Goal: Task Accomplishment & Management: Manage account settings

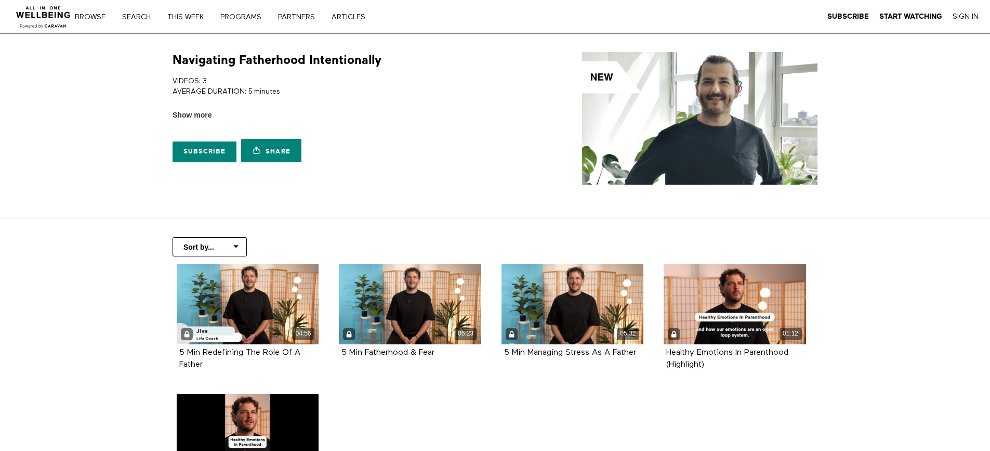
click at [689, 147] on img at bounding box center [700, 118] width 236 height 133
click at [897, 16] on strong "Start Watching" at bounding box center [911, 16] width 63 height 8
click at [681, 122] on img at bounding box center [700, 118] width 236 height 133
click at [895, 12] on strong "Start Watching" at bounding box center [911, 16] width 63 height 8
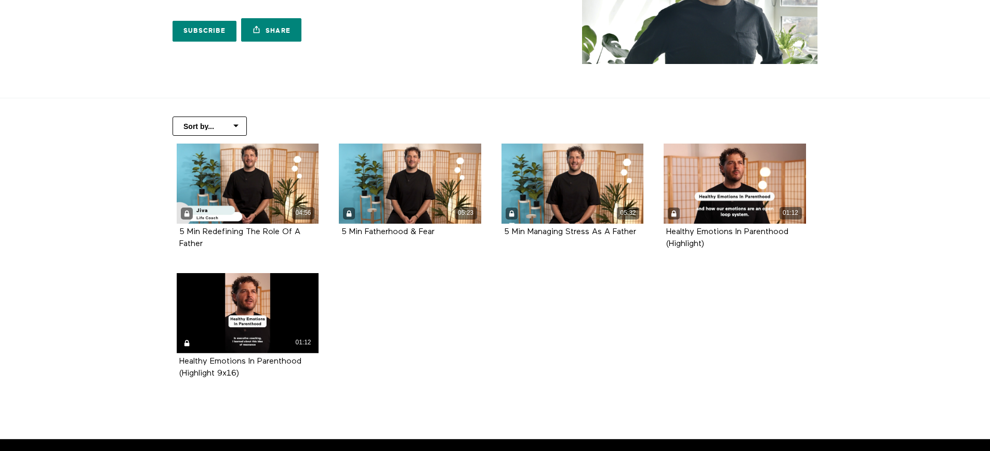
scroll to position [151, 0]
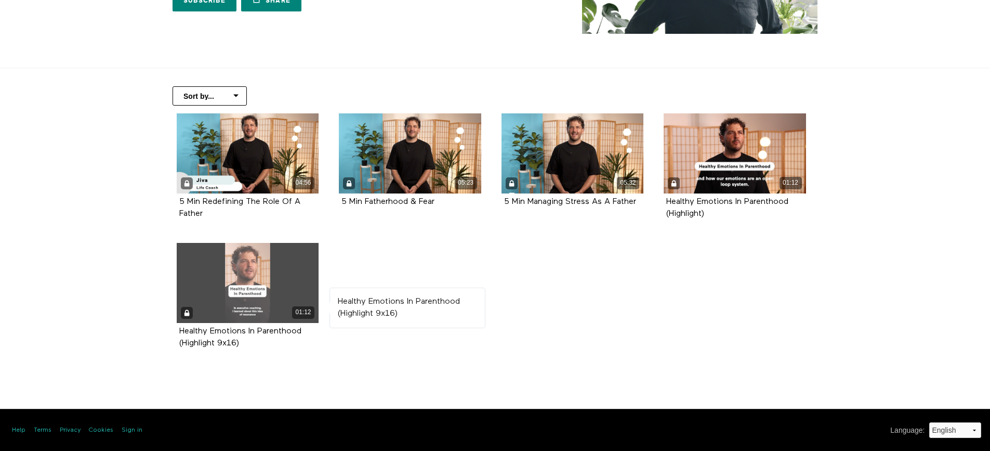
click at [244, 291] on div "01:12" at bounding box center [248, 283] width 142 height 80
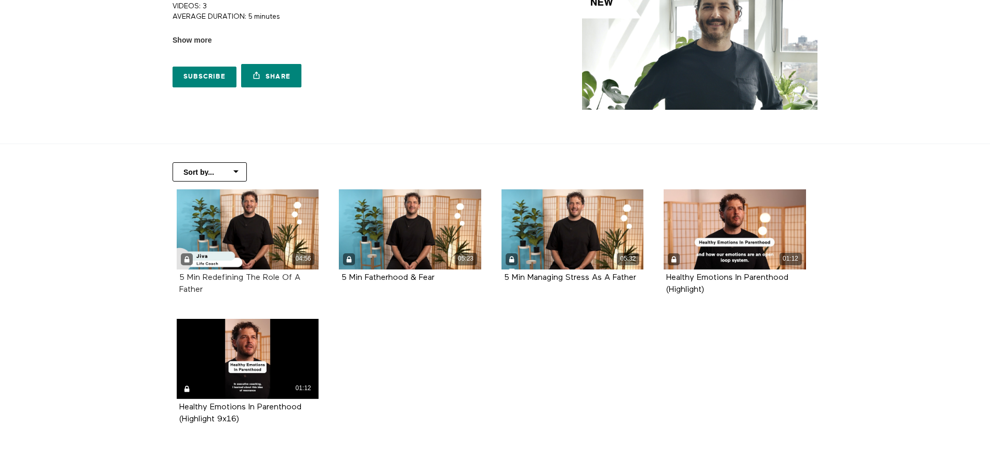
scroll to position [151, 0]
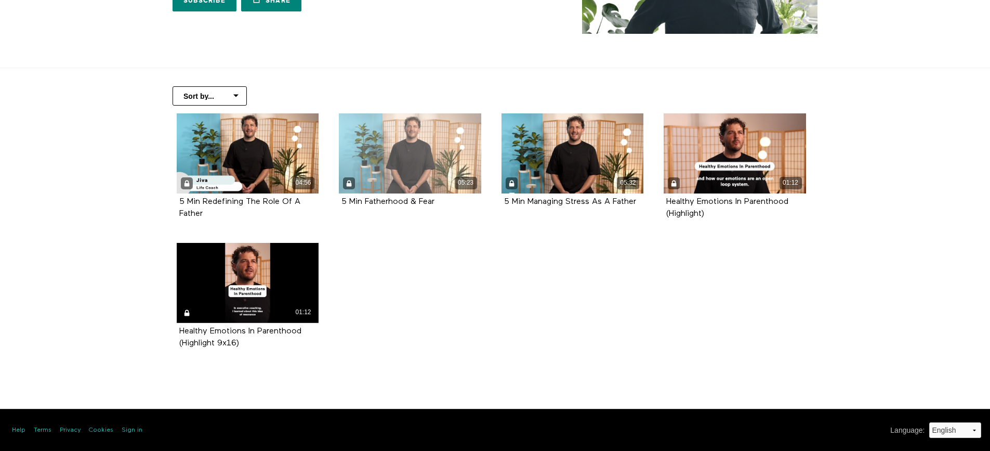
click at [406, 167] on div "05:23" at bounding box center [410, 153] width 142 height 80
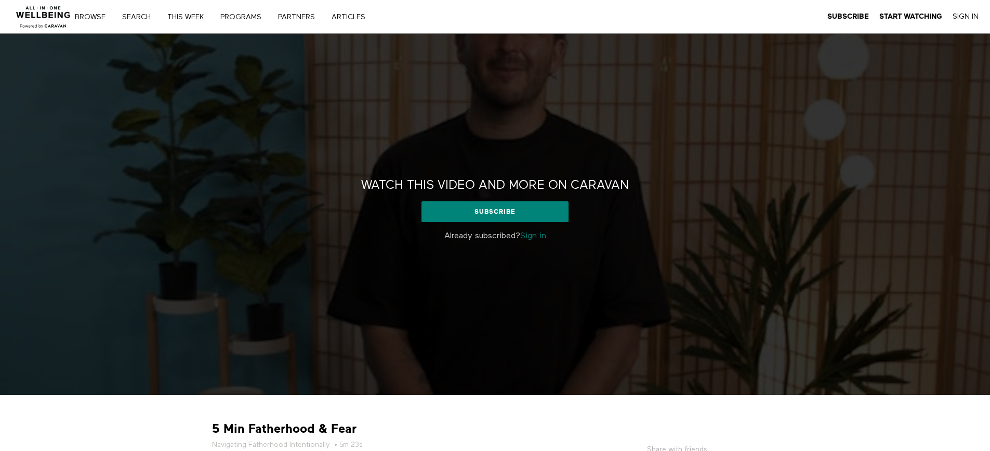
click at [533, 237] on link "Sign in" at bounding box center [533, 236] width 26 height 8
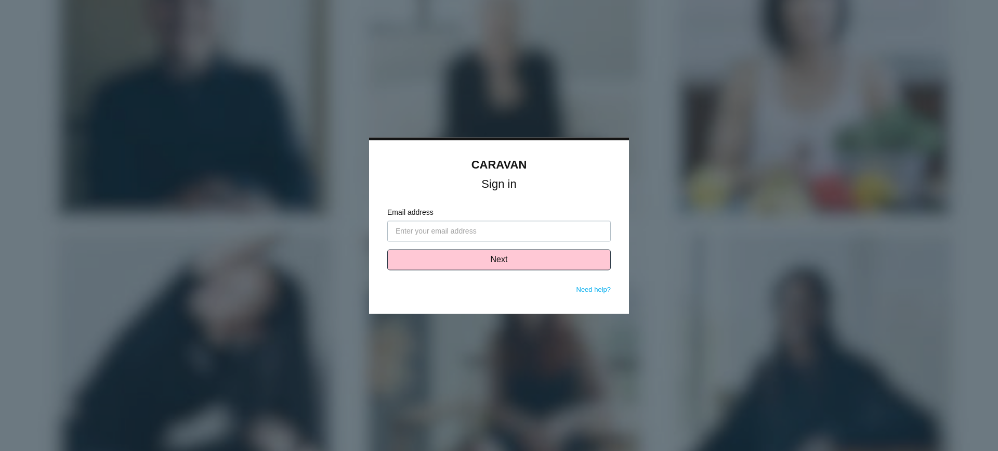
click at [416, 230] on input "Email address" at bounding box center [499, 230] width 224 height 21
type input "[PERSON_NAME][EMAIL_ADDRESS][PERSON_NAME][DOMAIN_NAME]"
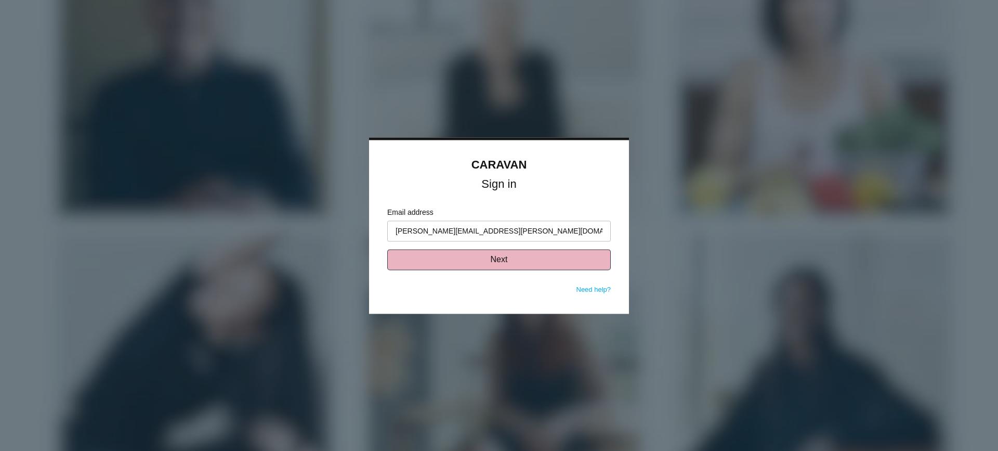
click at [525, 262] on button "Next" at bounding box center [499, 259] width 224 height 21
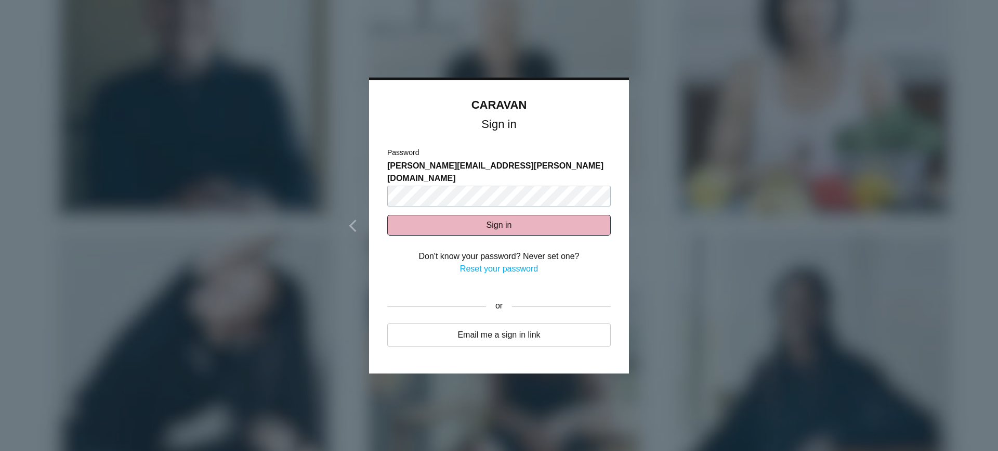
click at [463, 215] on button "Sign in" at bounding box center [499, 225] width 224 height 21
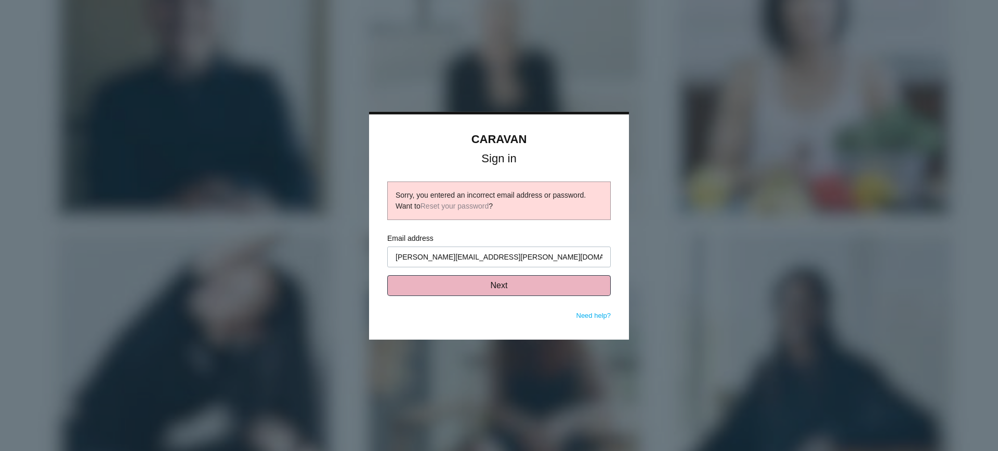
click at [481, 284] on button "Next" at bounding box center [499, 285] width 224 height 21
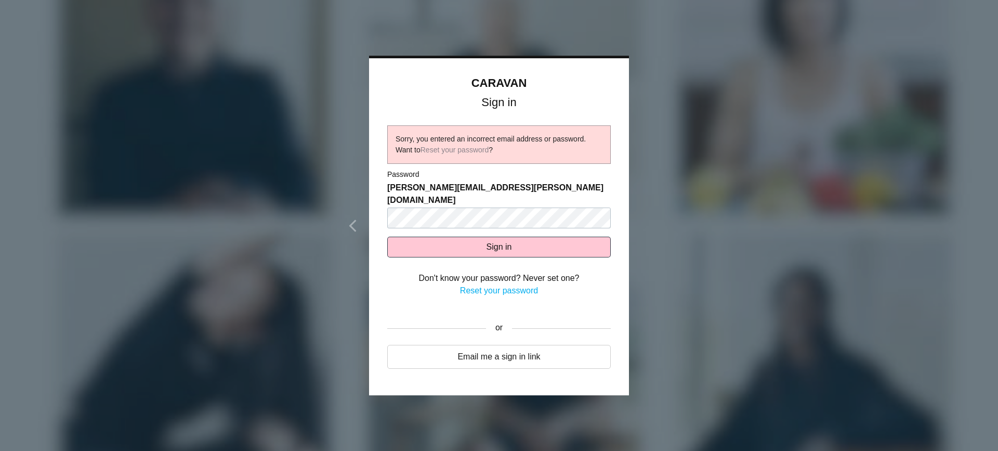
click at [507, 286] on link "Reset your password" at bounding box center [499, 290] width 78 height 9
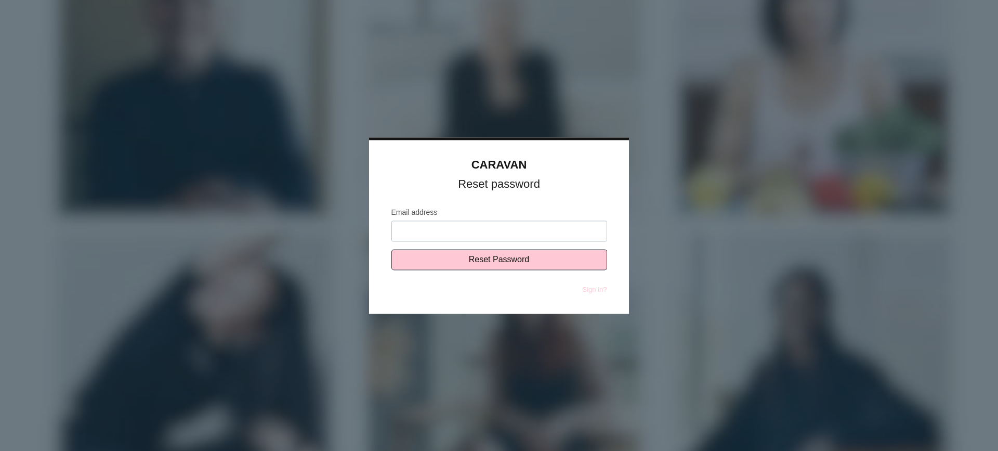
type input "[PERSON_NAME][EMAIL_ADDRESS][PERSON_NAME][DOMAIN_NAME]"
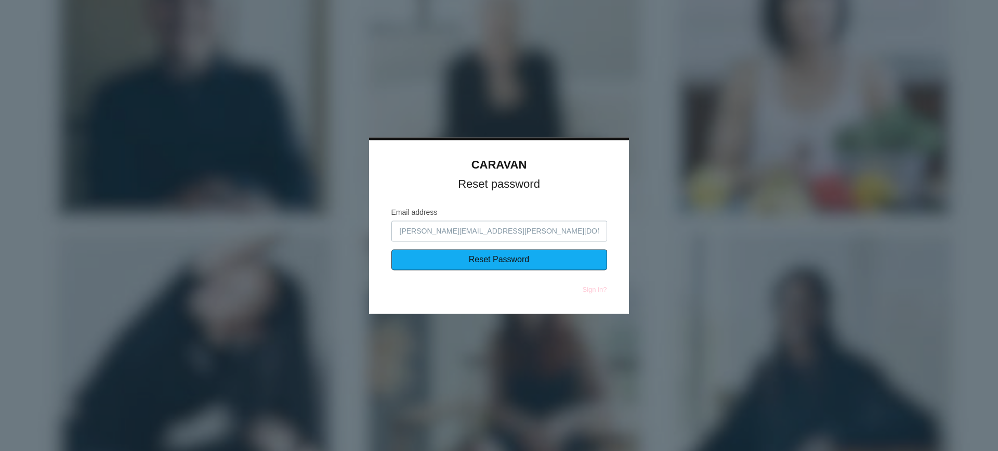
click at [490, 264] on input "Reset Password" at bounding box center [499, 259] width 216 height 21
type input "Sending..."
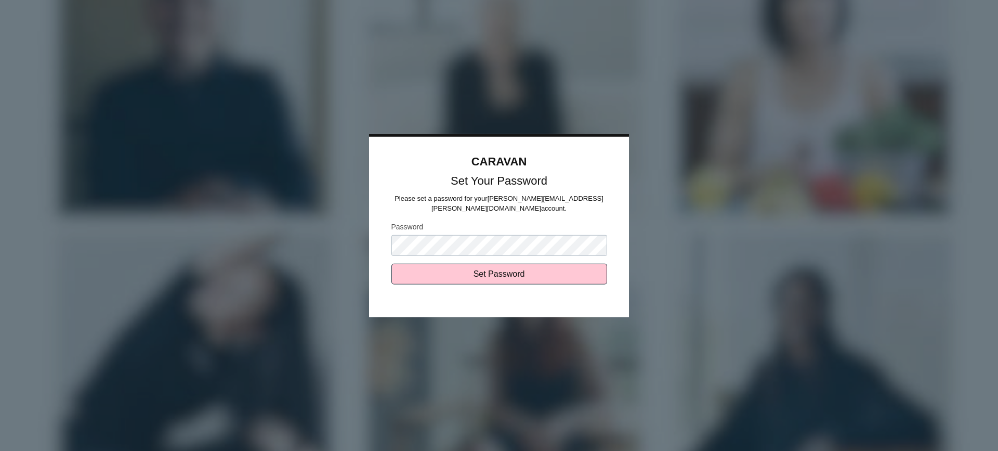
click at [391, 264] on input "Set Password" at bounding box center [499, 274] width 216 height 21
type input "Sending..."
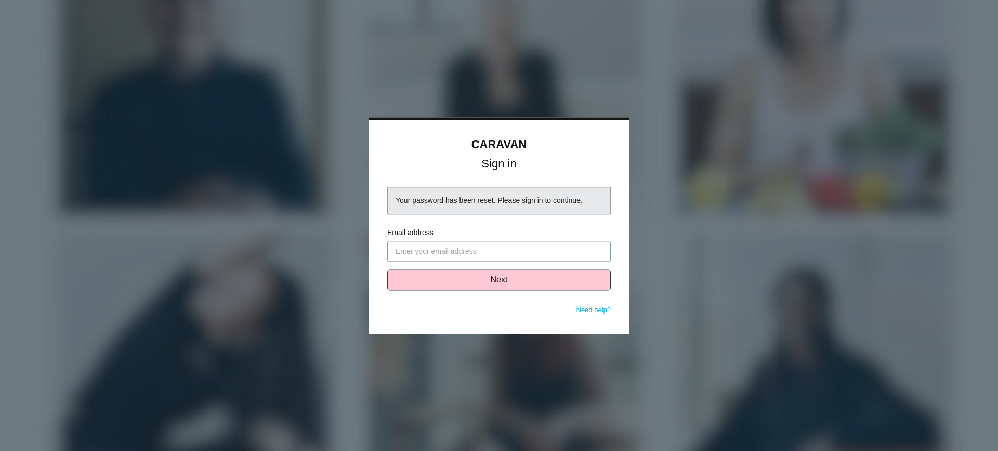
click at [445, 253] on input "Email address" at bounding box center [499, 251] width 224 height 21
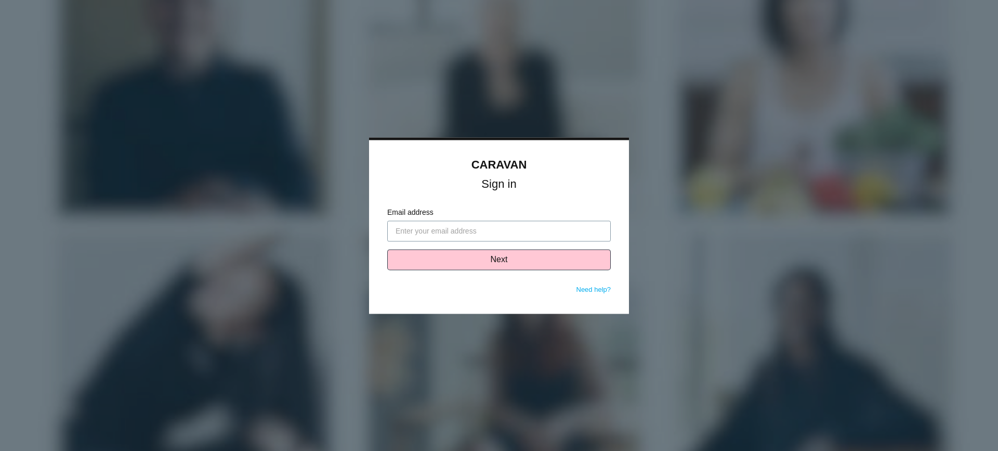
type input "[PERSON_NAME][EMAIL_ADDRESS][PERSON_NAME][DOMAIN_NAME]"
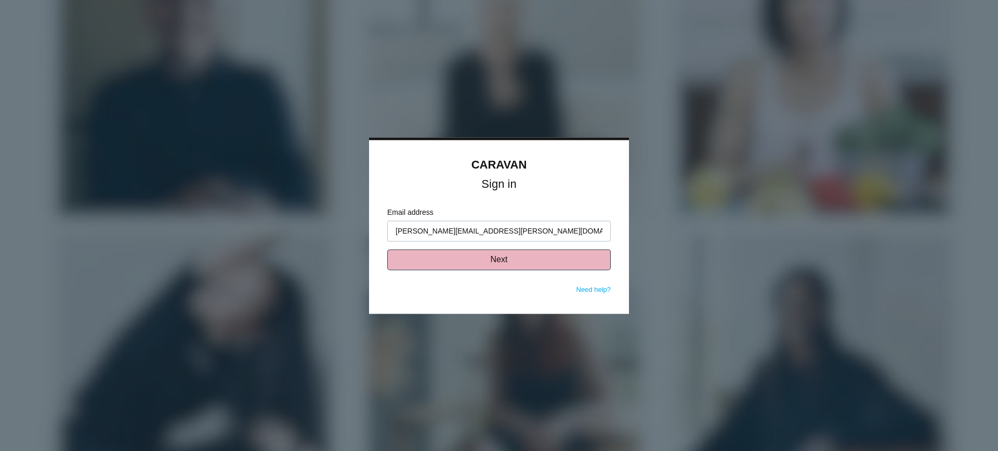
click at [472, 253] on button "Next" at bounding box center [499, 259] width 224 height 21
